Goal: Task Accomplishment & Management: Complete application form

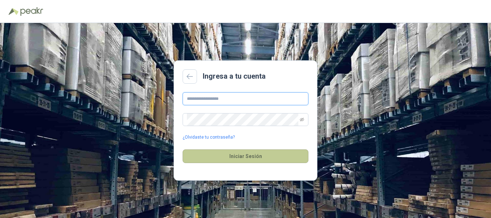
type input "**********"
click at [250, 156] on button "Iniciar Sesión" at bounding box center [246, 157] width 126 height 14
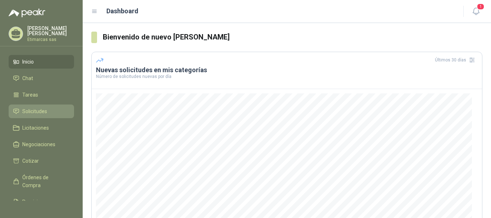
click at [50, 118] on link "Solicitudes" at bounding box center [41, 112] width 65 height 14
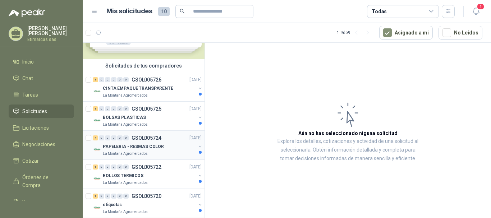
scroll to position [72, 0]
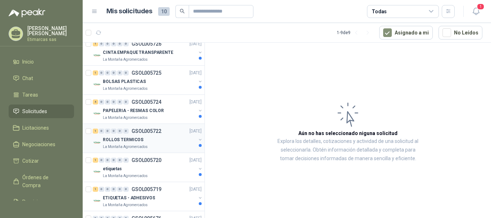
click at [167, 143] on div "ROLLOS TERMICOS" at bounding box center [149, 140] width 93 height 9
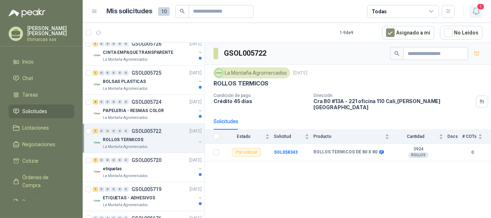
click at [476, 8] on icon "button" at bounding box center [476, 11] width 9 height 9
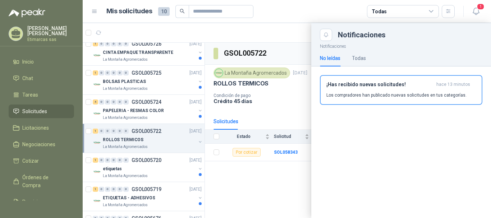
click at [279, 179] on div at bounding box center [287, 120] width 409 height 195
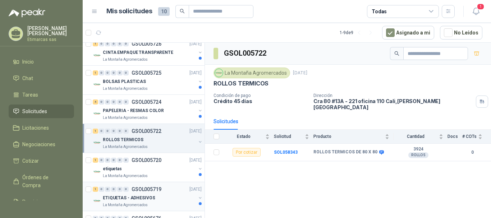
click at [155, 200] on div "ETIQUETAS - ADHESIVOS" at bounding box center [149, 198] width 93 height 9
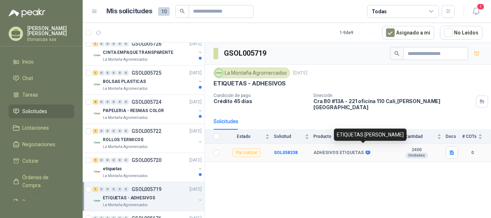
click at [366, 151] on icon at bounding box center [368, 153] width 5 height 4
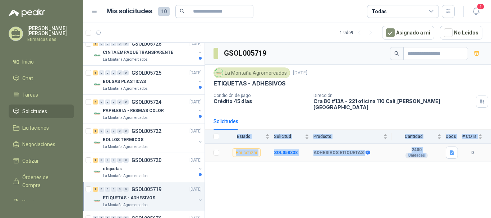
drag, startPoint x: 390, startPoint y: 162, endPoint x: 465, endPoint y: 155, distance: 75.2
click at [465, 155] on div "GSOL005719 [GEOGRAPHIC_DATA] [DATE] ETIQUETAS - ADHESIVOS Condición de pago Cré…" at bounding box center [348, 132] width 286 height 178
click at [465, 158] on div "GSOL005719 [GEOGRAPHIC_DATA] [DATE] ETIQUETAS - ADHESIVOS Condición de pago Cré…" at bounding box center [348, 132] width 286 height 178
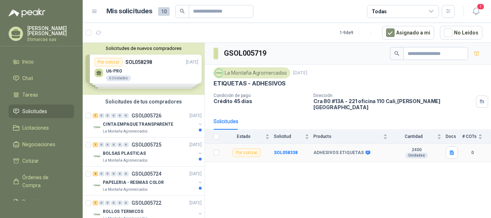
click at [256, 151] on div "Por cotizar" at bounding box center [247, 153] width 28 height 9
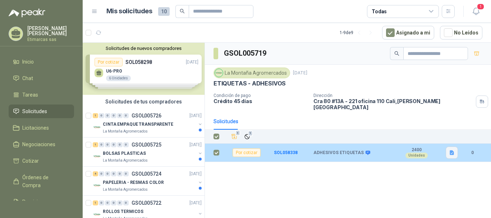
click at [448, 150] on button "button" at bounding box center [452, 153] width 12 height 12
click at [439, 131] on button "image.png" at bounding box center [437, 132] width 31 height 8
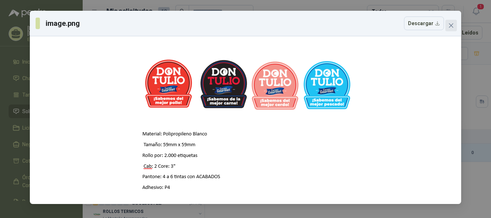
click at [452, 27] on icon "close" at bounding box center [452, 26] width 6 height 6
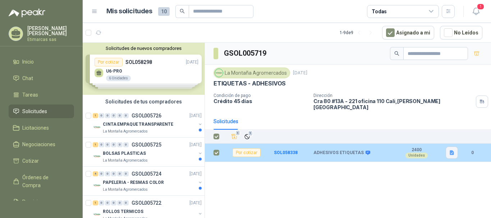
click at [457, 148] on button "button" at bounding box center [452, 153] width 12 height 12
click at [436, 128] on div "image.png" at bounding box center [438, 132] width 41 height 17
click at [436, 134] on button "image.png" at bounding box center [437, 132] width 31 height 8
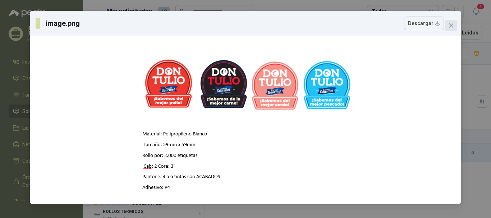
click at [448, 28] on span "Close" at bounding box center [452, 26] width 12 height 6
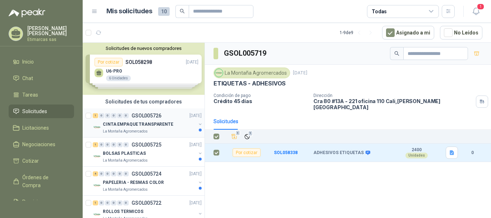
click at [167, 126] on p "CINTA EMPAQUE TRANSPARENTE" at bounding box center [138, 124] width 71 height 7
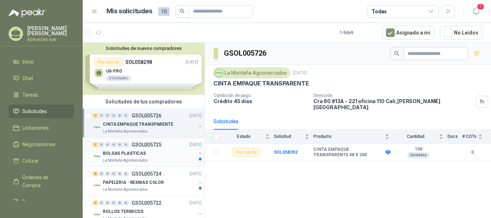
click at [165, 150] on div "BOLSAS PLASTICAS" at bounding box center [149, 153] width 93 height 9
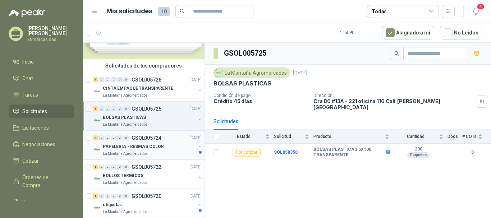
click at [167, 143] on div "PAPELERIA - RESMAS COLOR" at bounding box center [149, 146] width 93 height 9
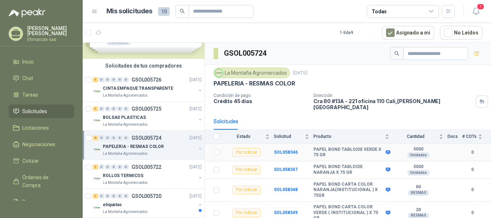
click at [387, 150] on icon at bounding box center [388, 152] width 5 height 4
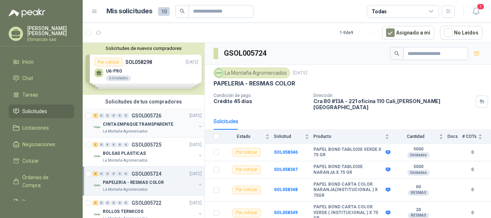
click at [148, 125] on p "CINTA EMPAQUE TRANSPARENTE" at bounding box center [138, 124] width 71 height 7
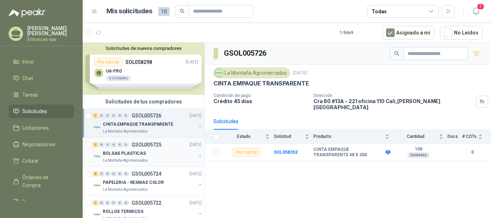
click at [153, 157] on div "BOLSAS PLASTICAS" at bounding box center [149, 153] width 93 height 9
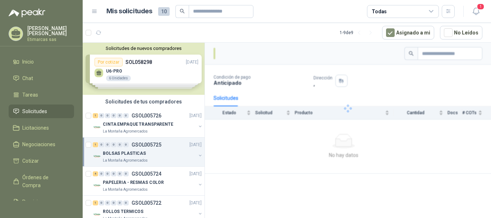
scroll to position [36, 0]
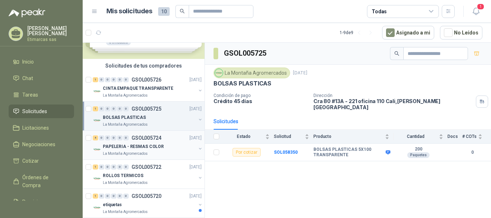
click at [171, 141] on div "4 0 0 0 0 0 GSOL005724 [DATE]" at bounding box center [148, 138] width 110 height 9
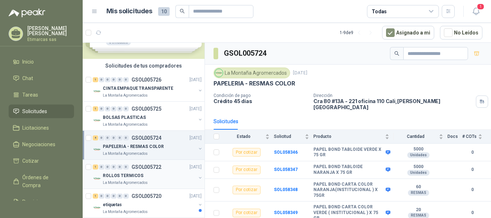
click at [156, 176] on div "ROLLOS TERMICOS" at bounding box center [149, 176] width 93 height 9
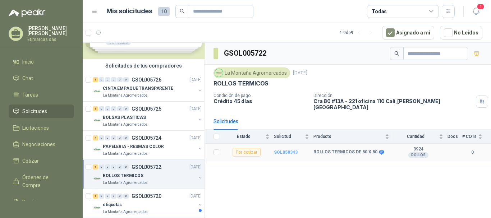
click at [287, 150] on b "SOL058343" at bounding box center [286, 152] width 24 height 5
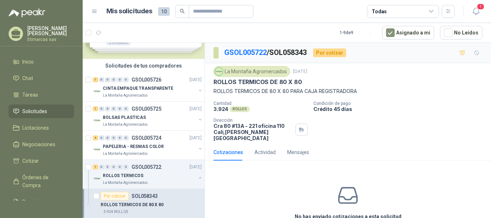
scroll to position [31, 0]
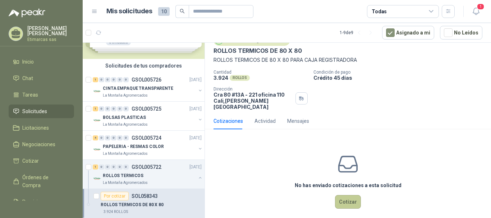
click at [337, 199] on button "Cotizar" at bounding box center [348, 202] width 26 height 14
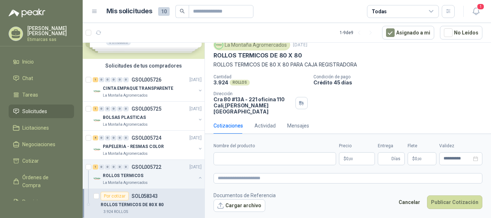
scroll to position [27, 0]
click at [291, 158] on input "Nombre del producto" at bounding box center [275, 159] width 123 height 13
type input "**********"
drag, startPoint x: 357, startPoint y: 158, endPoint x: 344, endPoint y: 158, distance: 12.2
click at [344, 158] on p "$ 0 ,00" at bounding box center [357, 159] width 36 height 13
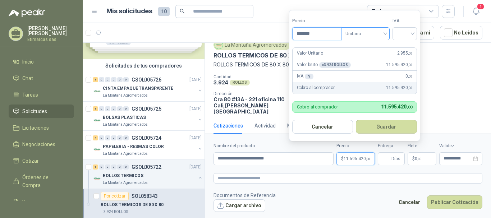
click at [385, 36] on span "Unitario" at bounding box center [366, 33] width 40 height 11
type input "*******"
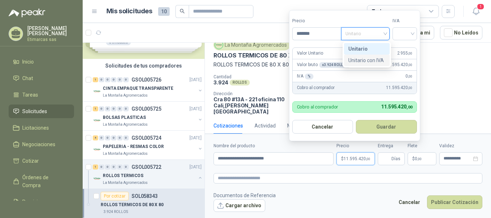
click at [378, 60] on div "Unitario con IVA" at bounding box center [367, 60] width 37 height 8
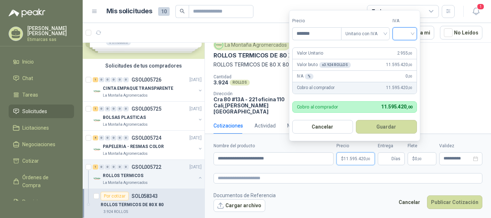
click at [413, 36] on input "search" at bounding box center [405, 33] width 16 height 11
click at [408, 49] on div "19%" at bounding box center [406, 49] width 13 height 8
click at [380, 35] on span "Unitario con IVA" at bounding box center [367, 33] width 40 height 11
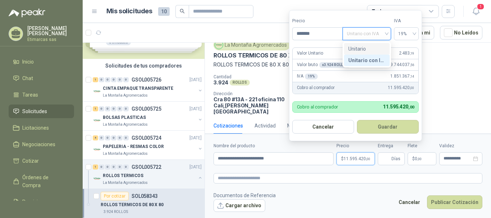
click at [373, 49] on div "Unitario" at bounding box center [367, 49] width 37 height 8
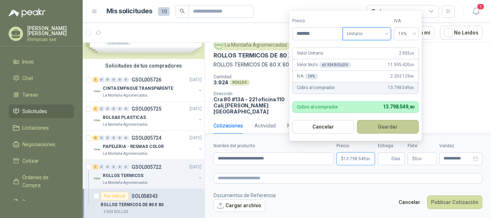
click at [380, 126] on button "Guardar" at bounding box center [388, 127] width 62 height 14
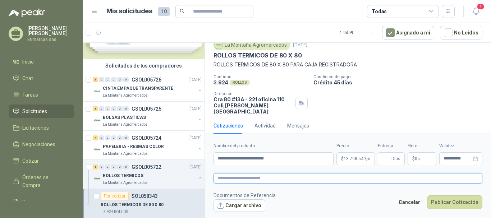
click at [277, 180] on textarea at bounding box center [348, 178] width 269 height 10
click at [399, 157] on span "Días" at bounding box center [396, 159] width 9 height 12
type input "*"
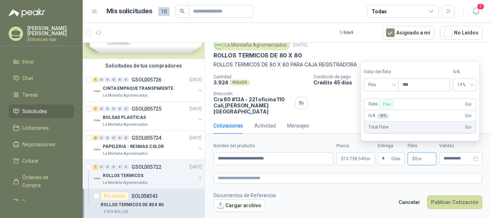
click at [423, 158] on p "$ 0 ,00" at bounding box center [422, 159] width 29 height 13
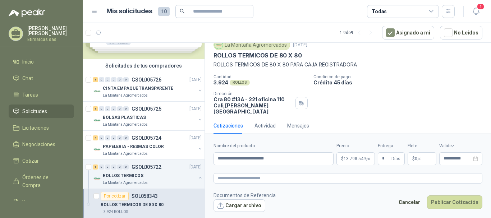
click at [428, 172] on form "**********" at bounding box center [348, 177] width 286 height 87
click at [263, 122] on div "Actividad" at bounding box center [265, 126] width 21 height 8
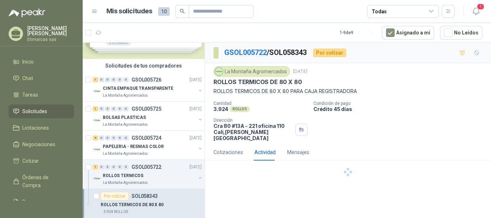
scroll to position [0, 0]
click at [301, 149] on div "Mensajes" at bounding box center [298, 153] width 22 height 8
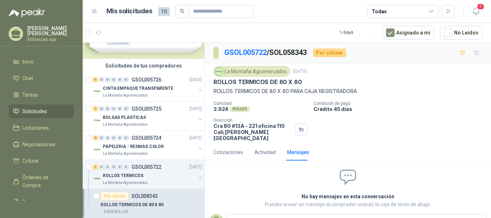
scroll to position [23, 0]
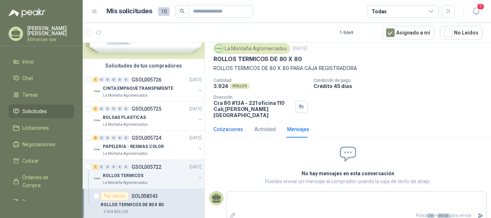
click at [231, 126] on div "Cotizaciones" at bounding box center [229, 130] width 30 height 8
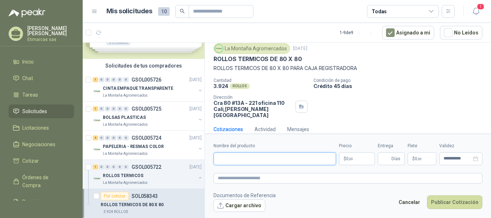
click at [243, 159] on input "Nombre del producto" at bounding box center [275, 159] width 123 height 13
type input "**********"
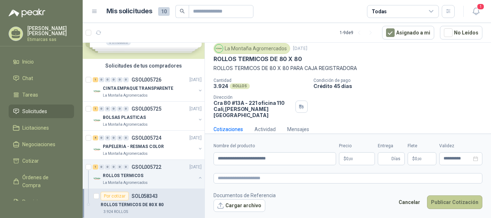
click at [441, 199] on button "Publicar Cotización" at bounding box center [454, 203] width 55 height 14
type input "*"
click at [456, 205] on button "Publicar Cotización" at bounding box center [454, 203] width 55 height 14
click at [348, 162] on p "$ 0 ,00" at bounding box center [357, 159] width 36 height 13
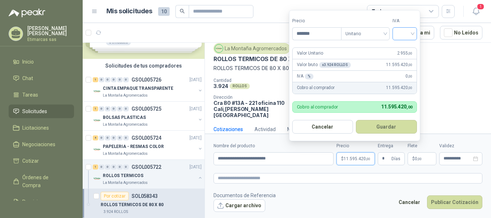
type input "*******"
click at [405, 33] on input "search" at bounding box center [405, 33] width 16 height 11
click at [407, 46] on div "19%" at bounding box center [406, 49] width 13 height 8
click at [382, 128] on button "Guardar" at bounding box center [388, 127] width 62 height 14
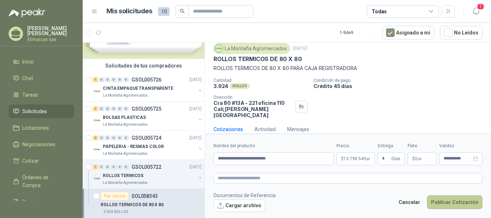
click at [462, 203] on button "Publicar Cotización" at bounding box center [454, 203] width 55 height 14
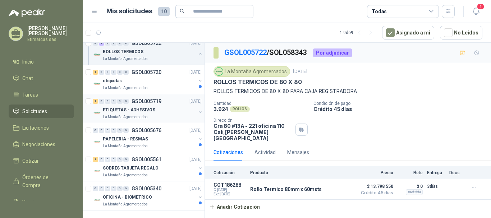
scroll to position [0, 0]
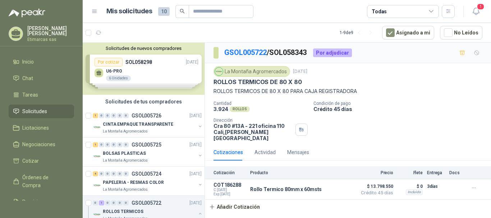
click at [149, 69] on div "Solicitudes de nuevos compradores Por cotizar SOL058298 [DATE] U6-PRO 6 Unidade…" at bounding box center [144, 69] width 122 height 52
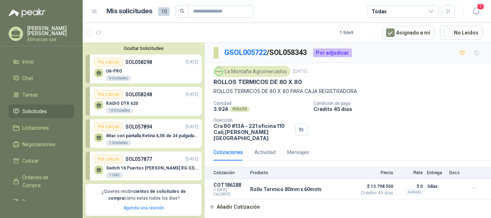
click at [155, 66] on div "Por cotizar SOL058298 [DATE]" at bounding box center [147, 62] width 104 height 9
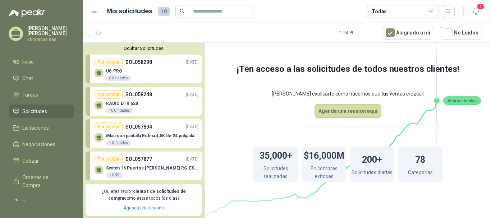
click at [160, 102] on div "RADIO DTR 620 10 Unidades" at bounding box center [147, 106] width 104 height 15
click at [146, 49] on button "Ocultar Solicitudes" at bounding box center [144, 48] width 116 height 5
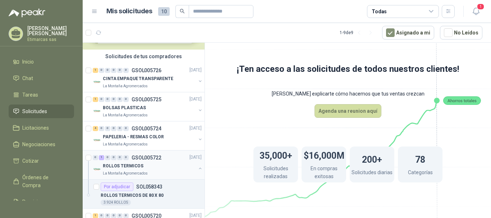
scroll to position [81, 0]
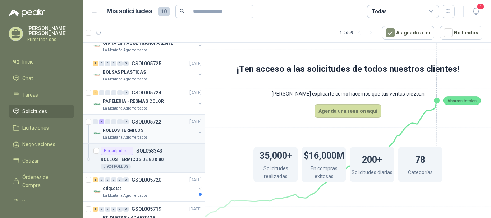
click at [198, 132] on button "button" at bounding box center [201, 133] width 6 height 6
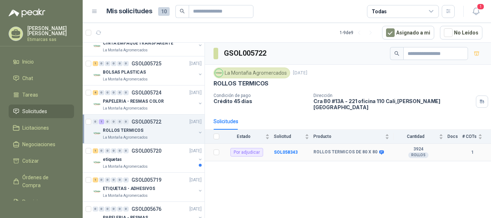
click at [257, 151] on div "Por adjudicar" at bounding box center [247, 152] width 33 height 9
click at [256, 148] on div "Por adjudicar" at bounding box center [247, 152] width 33 height 9
click at [258, 163] on div "GSOL005722 La Montaña Agromercados [DATE] ROLLOS TERMICOS Condición de pago Cré…" at bounding box center [348, 132] width 286 height 178
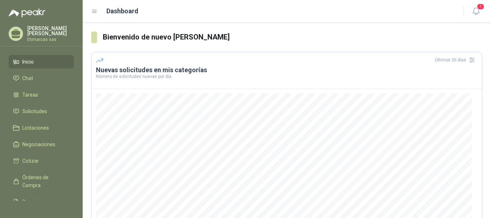
scroll to position [106, 0]
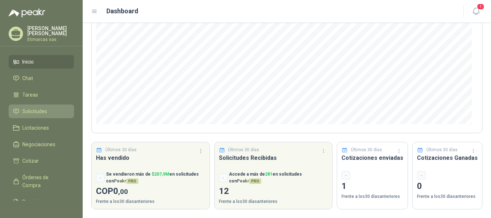
click at [45, 112] on span "Solicitudes" at bounding box center [34, 112] width 25 height 8
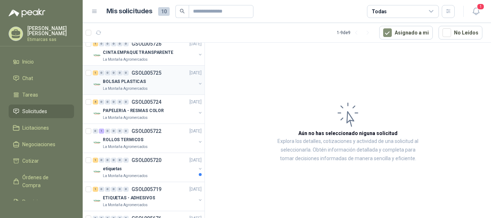
scroll to position [108, 0]
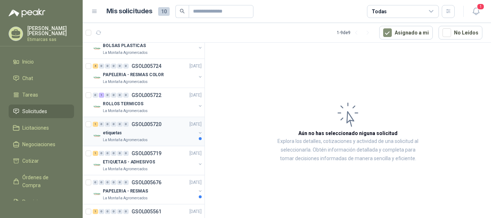
click at [168, 134] on div "etiquetas" at bounding box center [149, 133] width 93 height 9
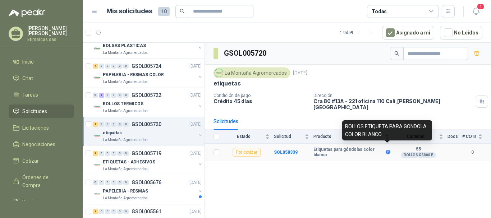
click at [387, 150] on icon at bounding box center [388, 152] width 5 height 4
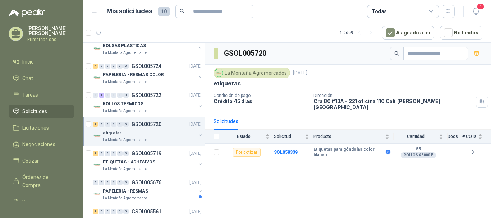
click at [381, 165] on div "GSOL005720 La Montaña Agromercados [DATE] etiquetas Condición de pago Crédito 4…" at bounding box center [348, 132] width 286 height 178
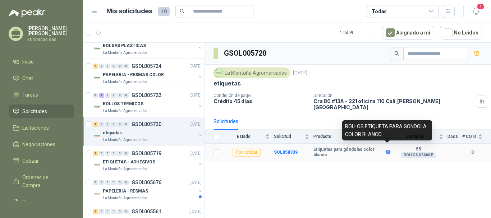
click at [387, 150] on icon at bounding box center [388, 152] width 5 height 4
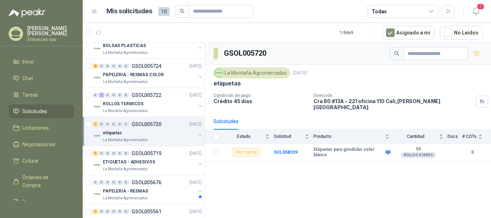
click at [384, 159] on div "GSOL005720 La Montaña Agromercados 2 oct, 2025 etiquetas Condición de pago Créd…" at bounding box center [348, 132] width 286 height 178
click at [419, 153] on div "ROLLOS X 3000 E" at bounding box center [418, 156] width 35 height 6
drag, startPoint x: 419, startPoint y: 154, endPoint x: 431, endPoint y: 150, distance: 12.7
click at [431, 150] on td "55 ROLLOS X 3000 E" at bounding box center [421, 153] width 54 height 18
click at [409, 153] on div "ROLLOS X 3000 E" at bounding box center [418, 156] width 35 height 6
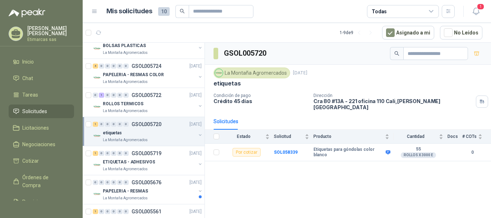
click at [408, 165] on div "GSOL005720 La Montaña Agromercados 2 oct, 2025 etiquetas Condición de pago Créd…" at bounding box center [348, 132] width 286 height 178
drag, startPoint x: 429, startPoint y: 151, endPoint x: 438, endPoint y: 148, distance: 9.7
click at [438, 148] on div "55 ROLLOS X 3000 E" at bounding box center [419, 153] width 50 height 12
click at [435, 153] on div "ROLLOS X 3000 E" at bounding box center [418, 156] width 35 height 6
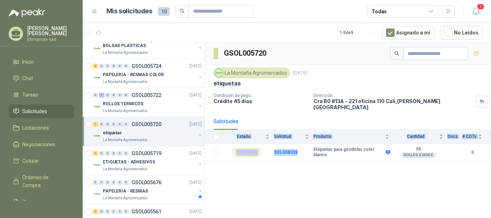
drag, startPoint x: 339, startPoint y: 155, endPoint x: 371, endPoint y: 168, distance: 34.5
click at [371, 168] on div "GSOL005720 La Montaña Agromercados 2 oct, 2025 etiquetas Condición de pago Créd…" at bounding box center [348, 132] width 286 height 178
click at [372, 168] on div "GSOL005720 La Montaña Agromercados 2 oct, 2025 etiquetas Condición de pago Créd…" at bounding box center [348, 132] width 286 height 178
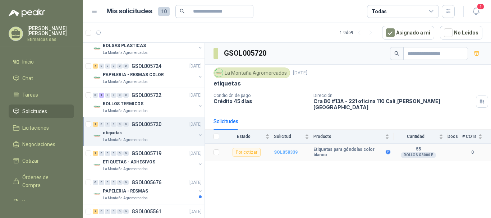
click at [286, 150] on b "SOL058339" at bounding box center [286, 152] width 24 height 5
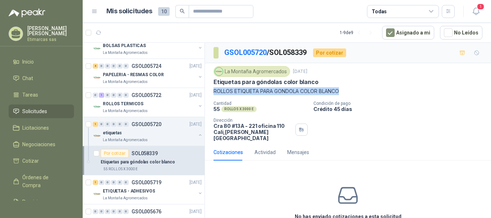
drag, startPoint x: 214, startPoint y: 91, endPoint x: 343, endPoint y: 93, distance: 129.2
click at [343, 93] on p "ROLLOS ETIQUETA PARA GONDOLA COLOR BLANCO" at bounding box center [348, 91] width 269 height 8
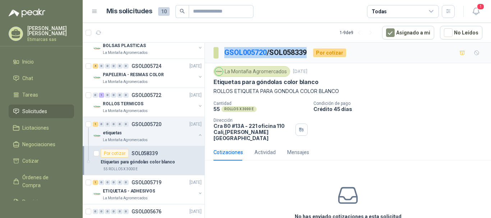
drag, startPoint x: 224, startPoint y: 51, endPoint x: 311, endPoint y: 59, distance: 87.4
click at [311, 59] on div "GSOL005720 / SOL058339 Por cotizar" at bounding box center [348, 53] width 286 height 21
copy p "GSOL005720 / SOL058339"
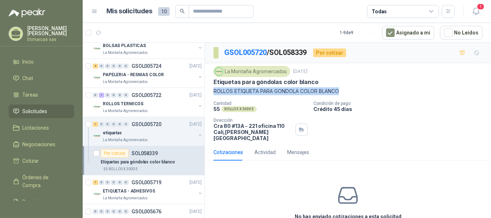
drag, startPoint x: 212, startPoint y: 91, endPoint x: 354, endPoint y: 95, distance: 142.5
click at [354, 95] on div "La Montaña Agromercados 2 oct, 2025 Etiquetas para góndolas color blanco ROLLOS…" at bounding box center [348, 103] width 286 height 81
copy p "ROLLOS ETIQUETA PARA GONDOLA COLOR BLANCO"
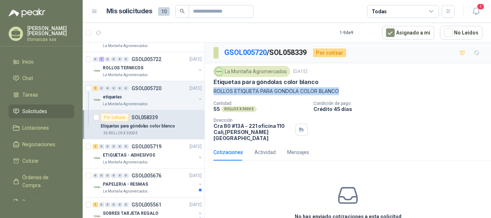
scroll to position [31, 0]
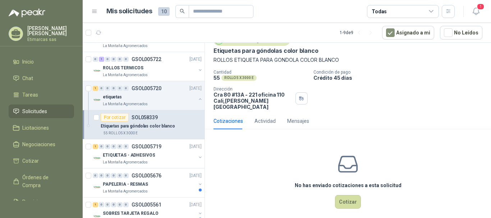
click at [343, 205] on div "No has enviado cotizaciones a esta solicitud Cotizar" at bounding box center [348, 181] width 286 height 92
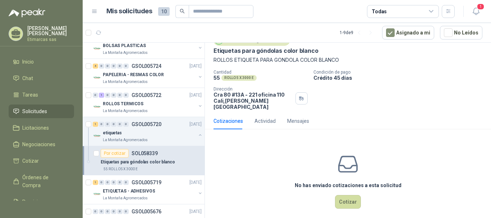
scroll to position [0, 0]
